Goal: Information Seeking & Learning: Find specific page/section

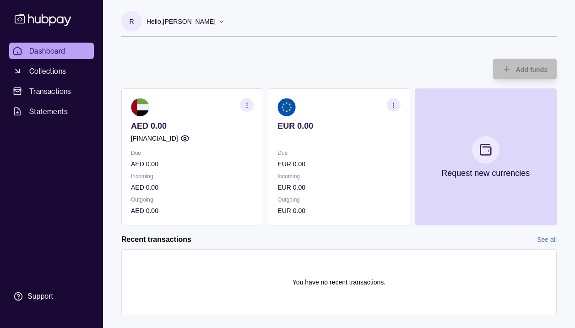
click at [195, 20] on p "Hello, [PERSON_NAME]" at bounding box center [181, 21] width 69 height 10
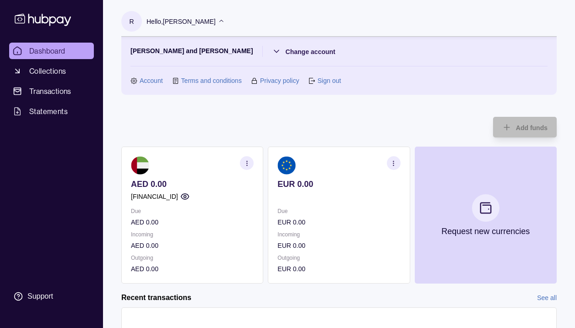
click at [144, 81] on link "Account" at bounding box center [151, 81] width 23 height 10
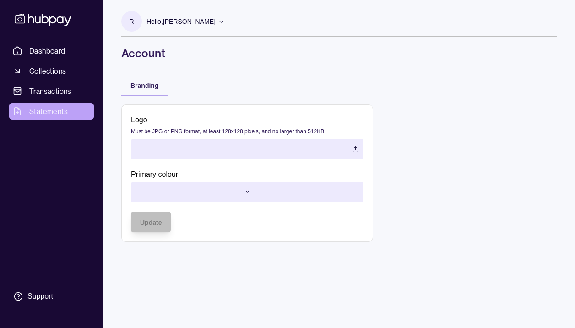
click at [45, 112] on span "Statements" at bounding box center [48, 111] width 38 height 11
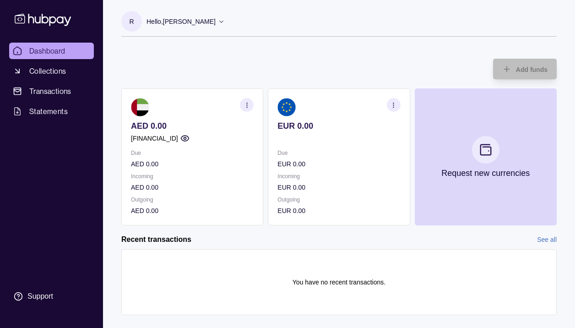
click at [246, 109] on section "button" at bounding box center [247, 105] width 14 height 14
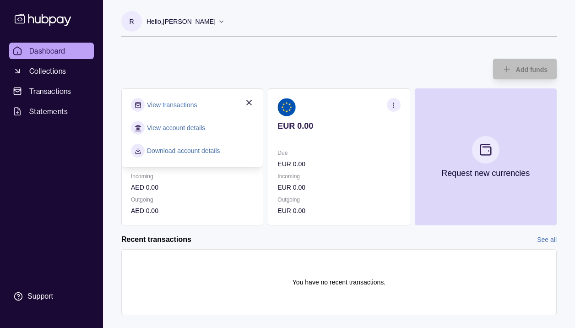
click at [190, 129] on div "View transactions View account details Download account details" at bounding box center [192, 128] width 123 height 60
click at [190, 129] on link "View account details" at bounding box center [176, 128] width 58 height 10
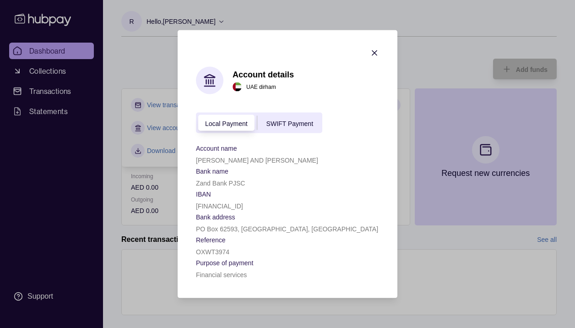
click at [270, 123] on span "SWIFT Payment" at bounding box center [289, 123] width 47 height 7
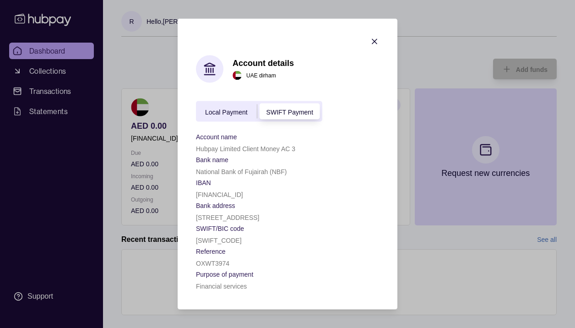
click at [239, 115] on span "Local Payment" at bounding box center [226, 111] width 43 height 7
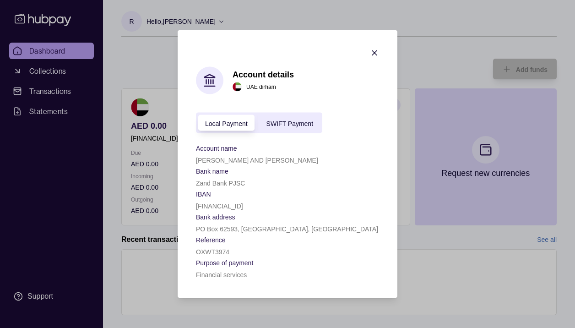
click at [374, 52] on icon "button" at bounding box center [374, 53] width 5 height 5
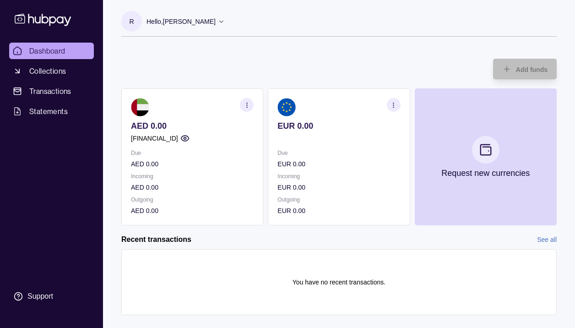
click at [216, 24] on p "Hello, [PERSON_NAME]" at bounding box center [181, 21] width 69 height 10
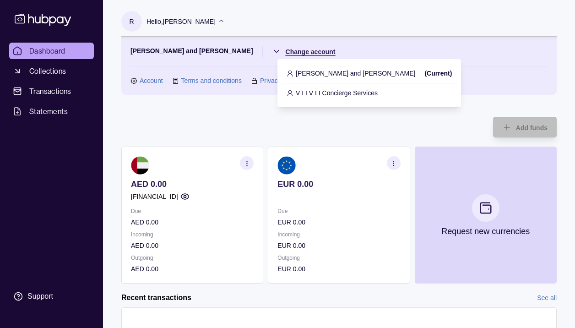
click at [309, 46] on html "Dashboard Collections Transactions Statements Support R Hello, Roxanne Ashly Ke…" at bounding box center [287, 201] width 575 height 402
click at [315, 92] on p "V I I V I I Concierge Services" at bounding box center [337, 93] width 82 height 10
